Goal: Task Accomplishment & Management: Manage account settings

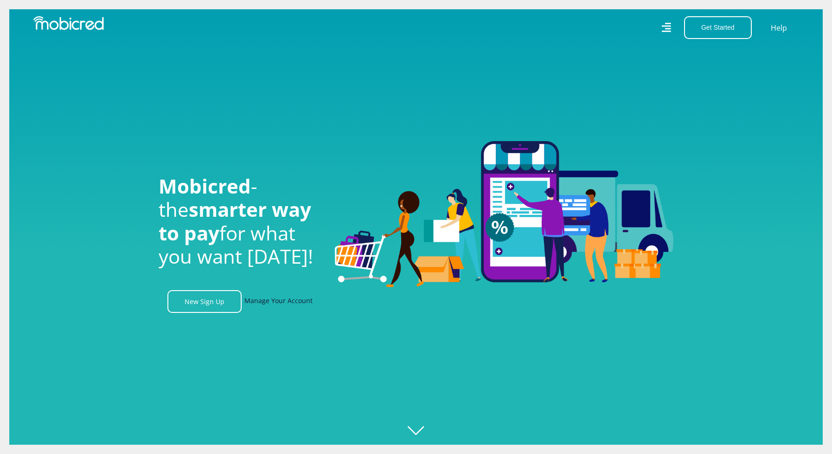
click at [290, 306] on link "Manage Your Account" at bounding box center [279, 301] width 68 height 23
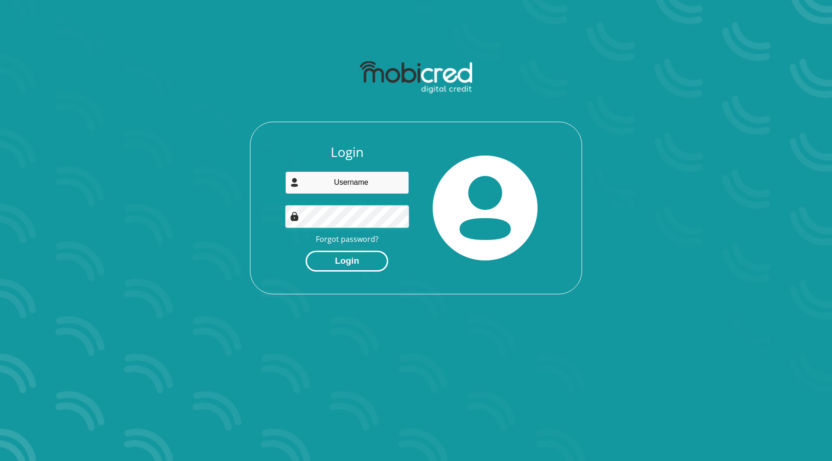
type input "ndenise1408@icloud.com"
click at [331, 267] on button "Login" at bounding box center [347, 261] width 83 height 21
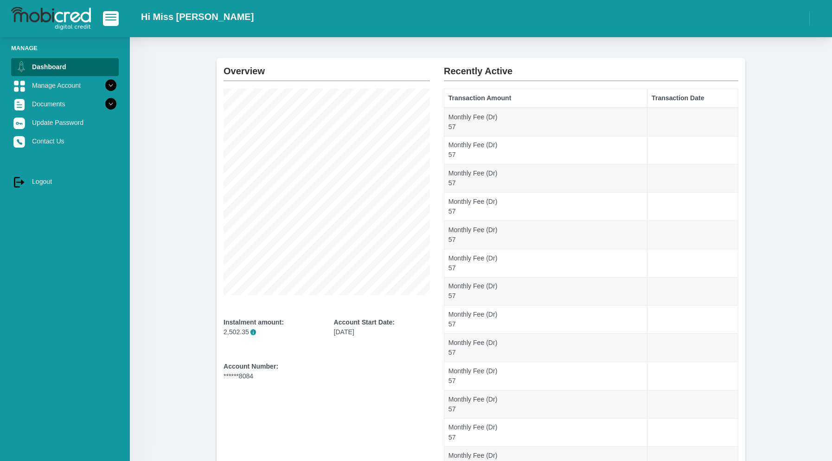
scroll to position [46, 0]
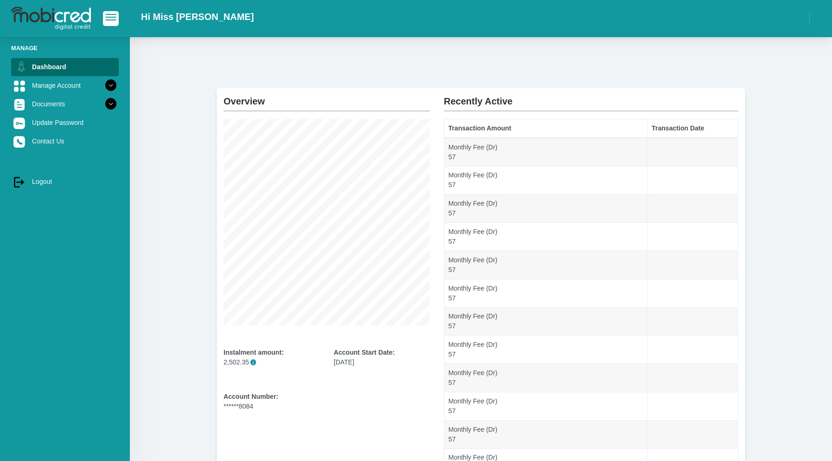
scroll to position [46, 0]
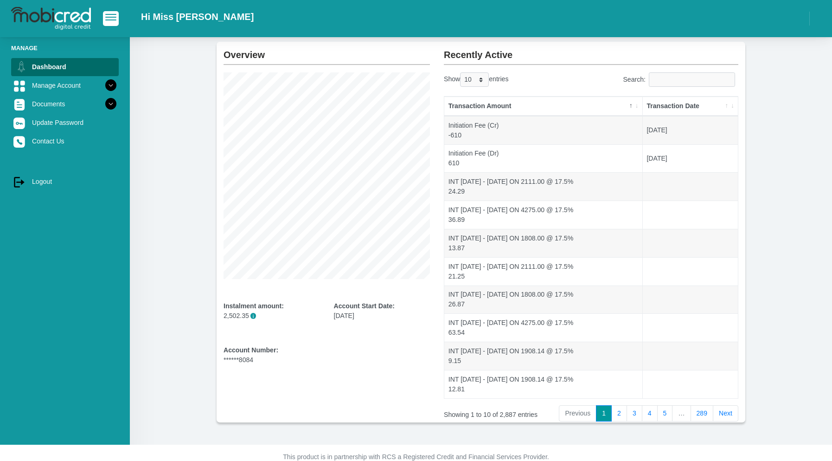
click at [103, 84] on icon at bounding box center [111, 85] width 16 height 16
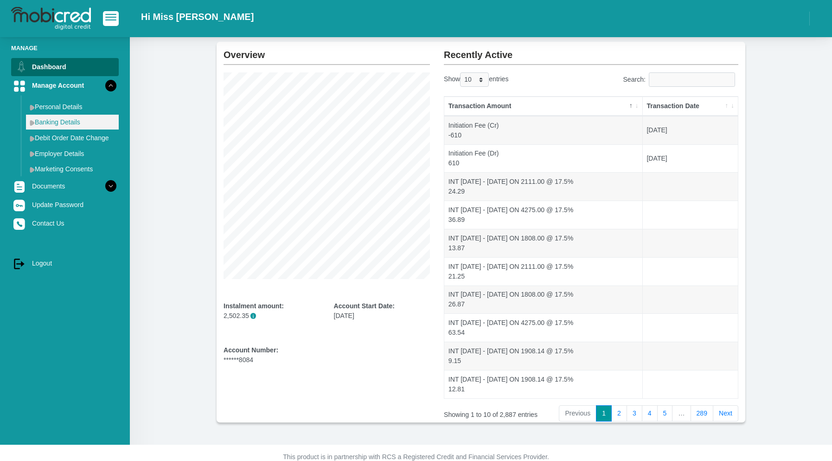
click at [71, 125] on link "Banking Details" at bounding box center [72, 122] width 93 height 15
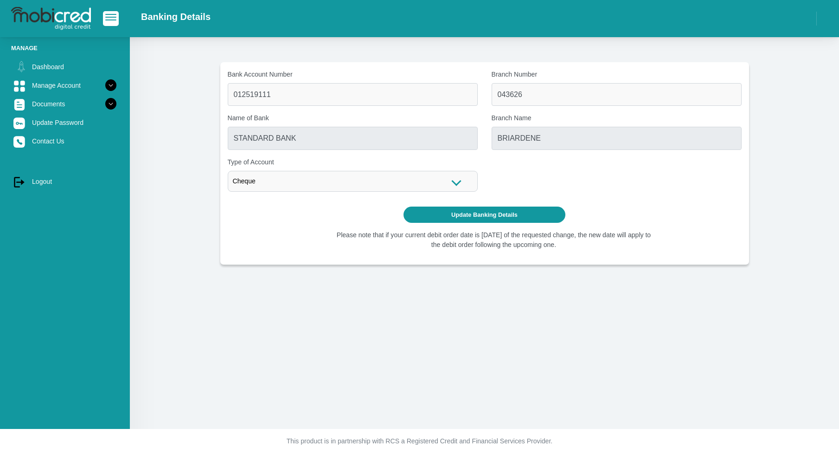
click at [445, 184] on div "Cheque" at bounding box center [353, 181] width 250 height 21
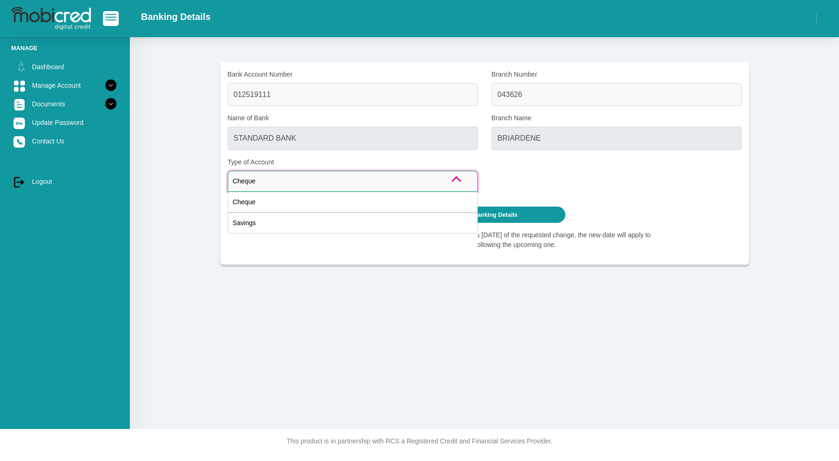
click at [445, 184] on div "Cheque" at bounding box center [353, 181] width 250 height 21
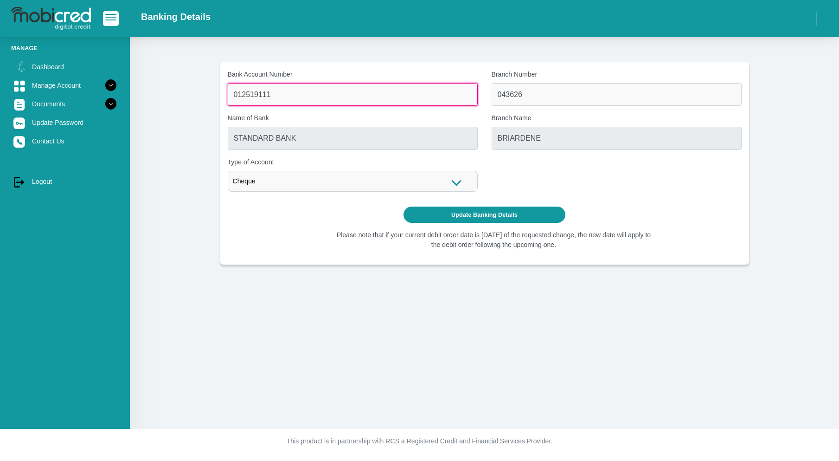
click at [361, 91] on input "012519111" at bounding box center [353, 94] width 250 height 23
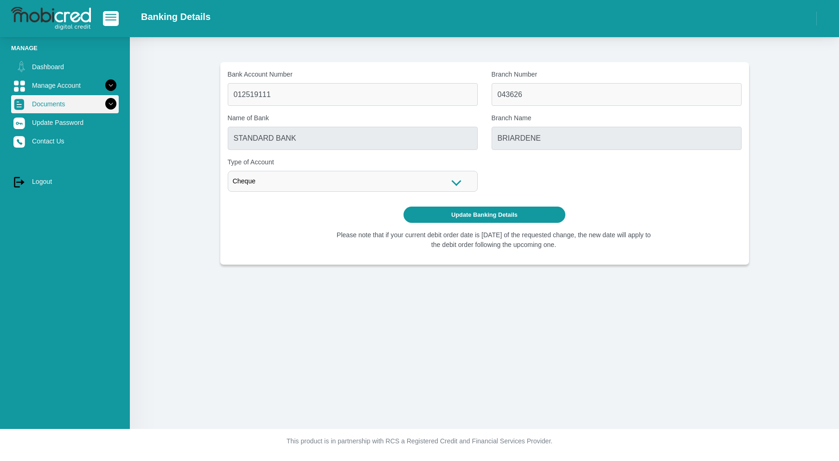
click at [103, 103] on icon at bounding box center [111, 104] width 16 height 16
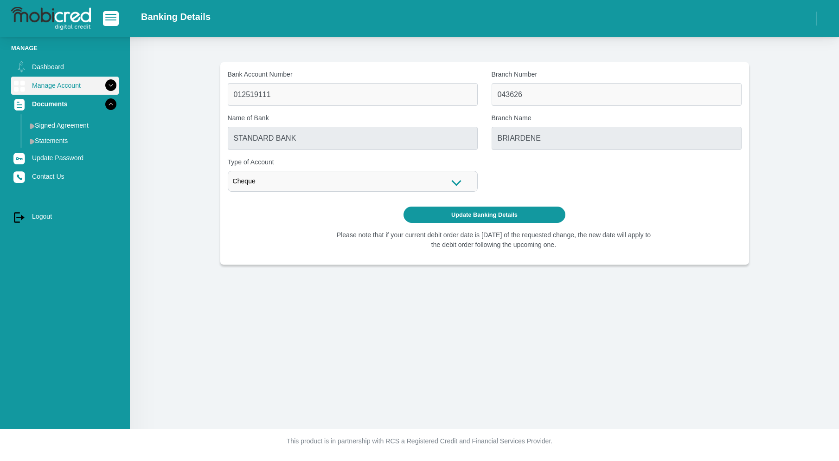
click at [103, 86] on icon at bounding box center [111, 85] width 16 height 16
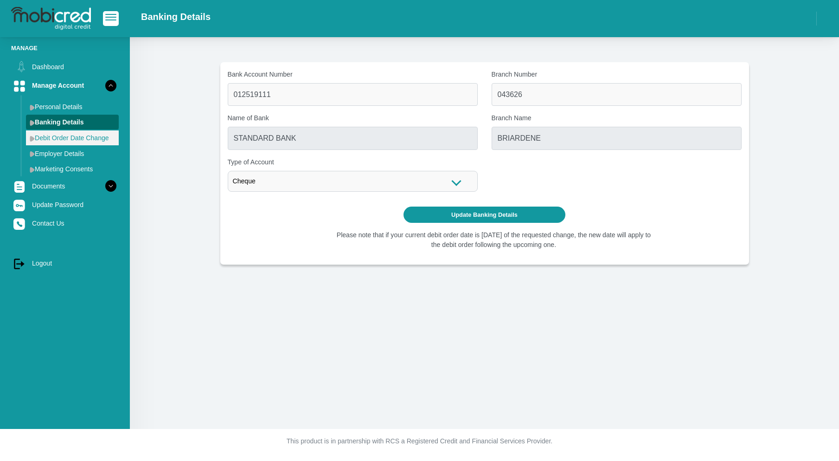
click at [90, 142] on link "Debit Order Date Change" at bounding box center [72, 137] width 93 height 15
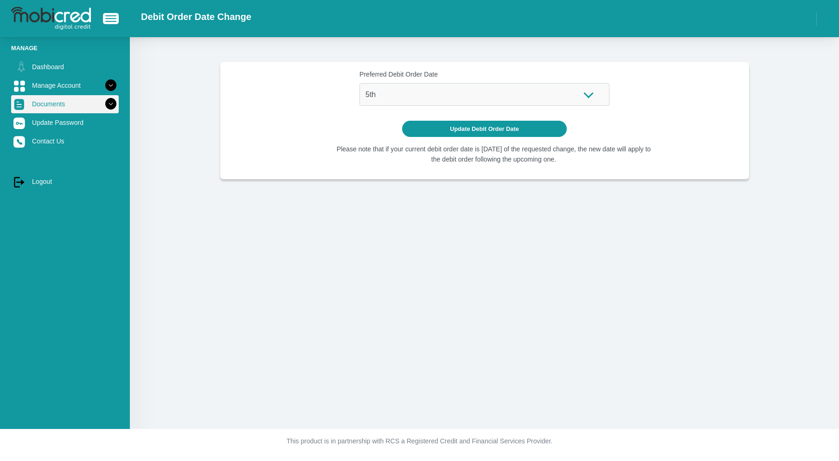
click at [103, 108] on icon at bounding box center [111, 104] width 16 height 16
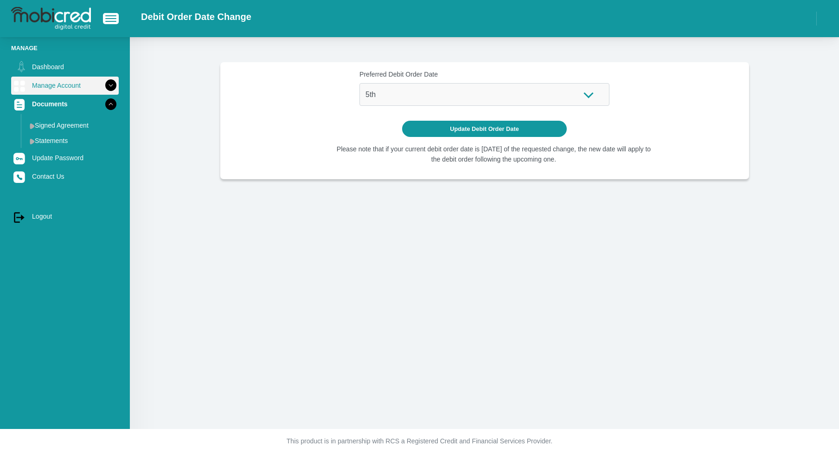
click at [103, 83] on icon at bounding box center [111, 85] width 16 height 16
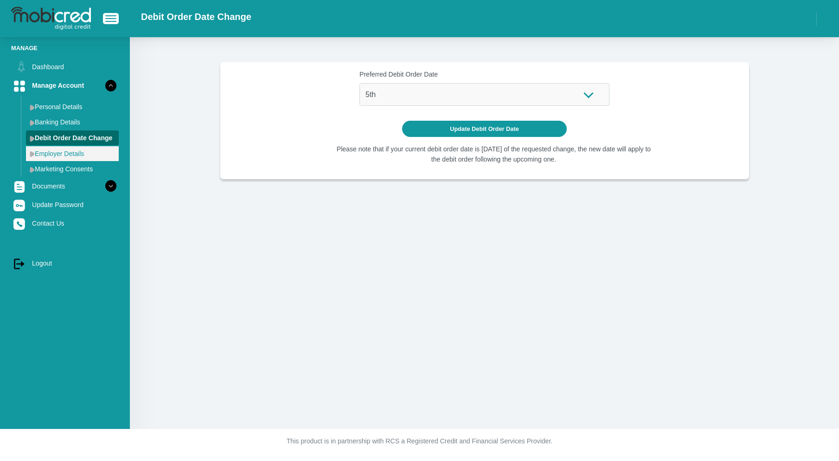
click at [80, 152] on link "Employer Details" at bounding box center [72, 153] width 93 height 15
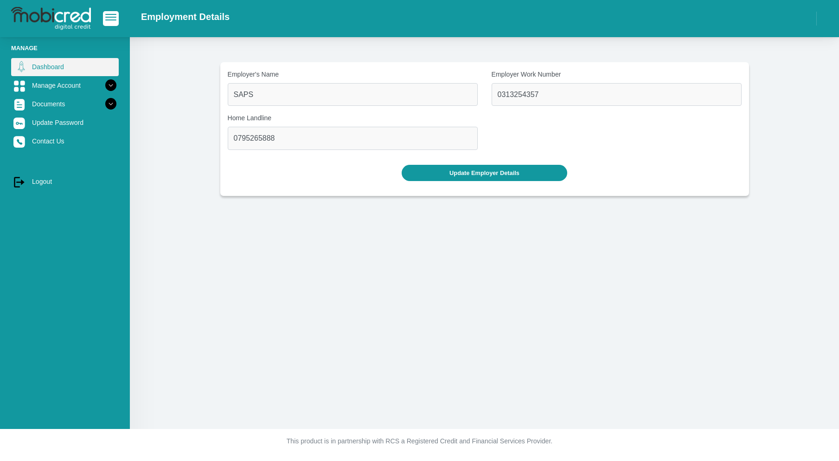
click at [42, 70] on link "Dashboard" at bounding box center [65, 67] width 108 height 18
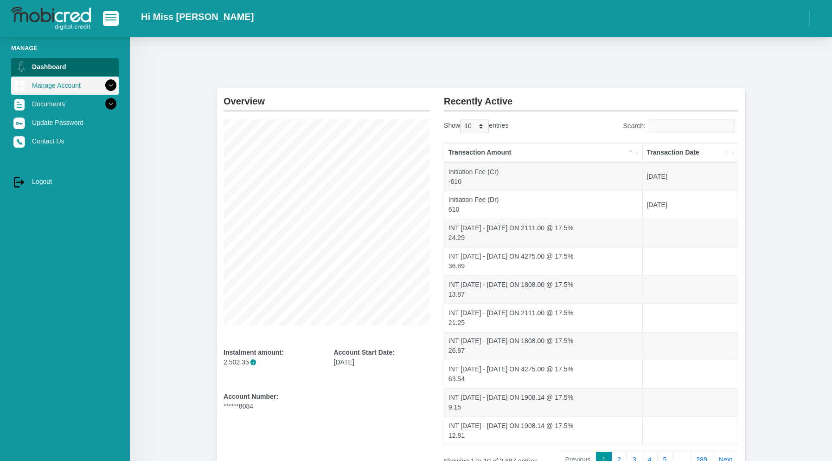
click at [103, 84] on icon at bounding box center [111, 85] width 16 height 16
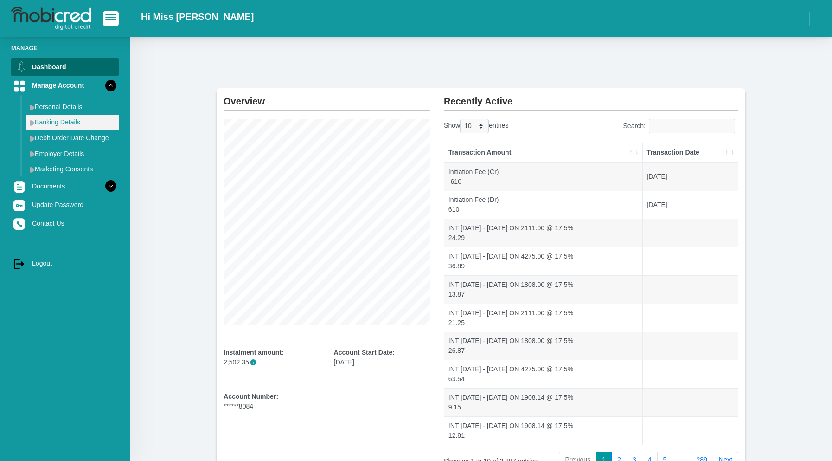
click at [99, 121] on link "Banking Details" at bounding box center [72, 122] width 93 height 15
